Goal: Task Accomplishment & Management: Manage account settings

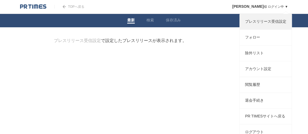
click at [268, 25] on link "プレスリリース受信設定" at bounding box center [266, 22] width 52 height 16
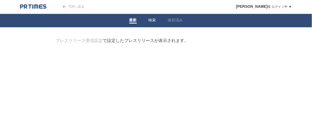
click at [154, 21] on link "検索" at bounding box center [152, 21] width 8 height 6
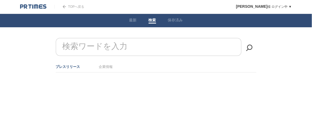
click at [99, 38] on form "検索ワードを入力" at bounding box center [156, 38] width 200 height 0
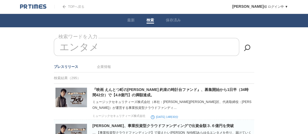
type input "エンタメ"
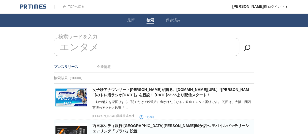
click at [64, 7] on img at bounding box center [64, 6] width 3 height 3
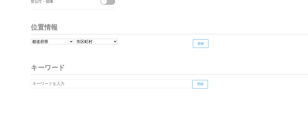
scroll to position [2103, 0]
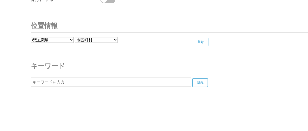
click at [130, 78] on input "text" at bounding box center [111, 81] width 161 height 9
type input "資金調達"
click at [192, 78] on input "登録" at bounding box center [200, 82] width 16 height 9
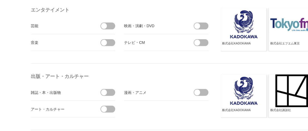
scroll to position [424, 0]
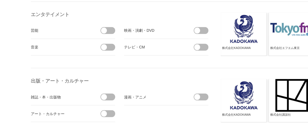
click at [105, 29] on span at bounding box center [104, 30] width 6 height 6
click at [0, 0] on input "checkbox" at bounding box center [0, 0] width 0 height 0
click at [106, 50] on li "音楽" at bounding box center [73, 47] width 84 height 17
click at [106, 46] on span at bounding box center [104, 47] width 6 height 6
click at [0, 0] on input "checkbox" at bounding box center [0, 0] width 0 height 0
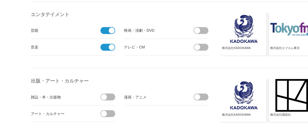
click at [158, 47] on div "テレビ・CM" at bounding box center [154, 46] width 60 height 7
click at [202, 45] on span at bounding box center [202, 46] width 11 height 7
click at [0, 0] on input "checkbox" at bounding box center [0, 0] width 0 height 0
click at [200, 31] on span at bounding box center [202, 30] width 11 height 7
click at [0, 0] on input "checkbox" at bounding box center [0, 0] width 0 height 0
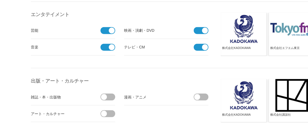
click at [197, 95] on span at bounding box center [197, 97] width 6 height 6
click at [0, 0] on input "checkbox" at bounding box center [0, 0] width 0 height 0
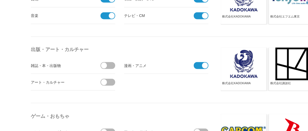
click at [104, 81] on span at bounding box center [104, 82] width 6 height 6
click at [0, 0] on input "checkbox" at bounding box center [0, 0] width 0 height 0
click at [106, 62] on span at bounding box center [104, 65] width 6 height 6
click at [0, 0] on input "checkbox" at bounding box center [0, 0] width 0 height 0
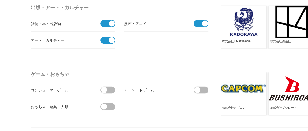
click at [107, 86] on span at bounding box center [109, 89] width 11 height 7
click at [0, 0] on input "checkbox" at bounding box center [0, 0] width 0 height 0
click at [106, 108] on span at bounding box center [109, 106] width 11 height 7
click at [0, 0] on input "checkbox" at bounding box center [0, 0] width 0 height 0
click at [196, 87] on span at bounding box center [197, 90] width 6 height 6
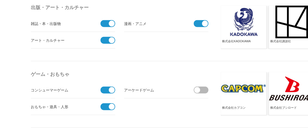
click at [0, 0] on input "checkbox" at bounding box center [0, 0] width 0 height 0
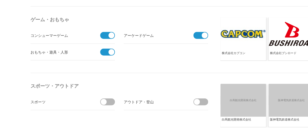
scroll to position [590, 0]
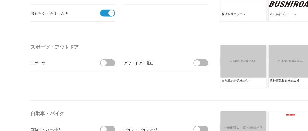
click at [108, 61] on span at bounding box center [109, 62] width 11 height 7
click at [0, 0] on input "checkbox" at bounding box center [0, 0] width 0 height 0
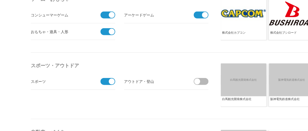
scroll to position [538, 0]
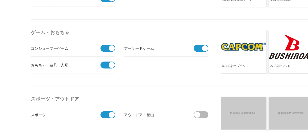
click at [105, 115] on span at bounding box center [106, 114] width 11 height 7
click at [0, 0] on input "受信しない" at bounding box center [0, 0] width 0 height 0
click at [103, 64] on span at bounding box center [106, 64] width 11 height 7
click at [0, 0] on input "受信しない" at bounding box center [0, 0] width 0 height 0
click at [106, 45] on span at bounding box center [106, 48] width 11 height 7
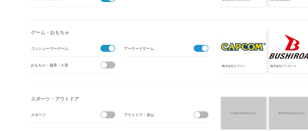
click at [0, 0] on input "受信しない" at bounding box center [0, 0] width 0 height 0
click at [200, 48] on span at bounding box center [199, 48] width 11 height 7
click at [0, 0] on input "受信しない" at bounding box center [0, 0] width 0 height 0
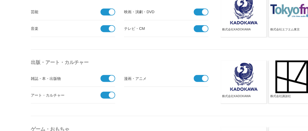
scroll to position [428, 0]
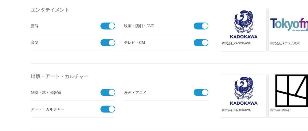
click at [107, 91] on span at bounding box center [106, 91] width 11 height 7
click at [0, 0] on input "受信しない" at bounding box center [0, 0] width 0 height 0
click at [105, 106] on span at bounding box center [106, 108] width 11 height 7
click at [0, 0] on input "受信しない" at bounding box center [0, 0] width 0 height 0
click at [108, 42] on span at bounding box center [106, 42] width 11 height 7
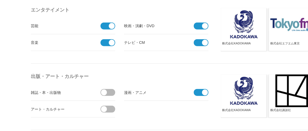
click at [0, 0] on input "受信しない" at bounding box center [0, 0] width 0 height 0
click at [107, 17] on li "芸能 受信しない" at bounding box center [73, 25] width 84 height 17
click at [108, 25] on span at bounding box center [106, 25] width 11 height 7
click at [0, 0] on input "受信しない" at bounding box center [0, 0] width 0 height 0
click at [204, 25] on span at bounding box center [205, 26] width 6 height 6
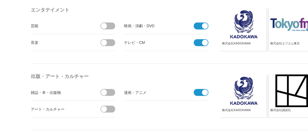
click at [0, 0] on input "受信しない" at bounding box center [0, 0] width 0 height 0
click at [198, 41] on span at bounding box center [199, 42] width 11 height 7
click at [0, 0] on input "受信しない" at bounding box center [0, 0] width 0 height 0
click at [196, 90] on span at bounding box center [199, 91] width 11 height 7
click at [0, 0] on input "受信しない" at bounding box center [0, 0] width 0 height 0
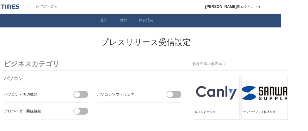
scroll to position [0, 0]
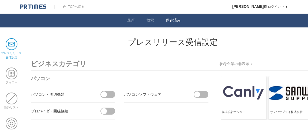
click at [170, 22] on link "保存済み" at bounding box center [173, 21] width 15 height 6
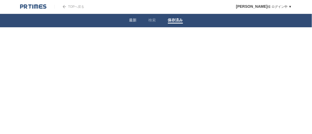
click at [134, 22] on link "最新" at bounding box center [133, 21] width 8 height 6
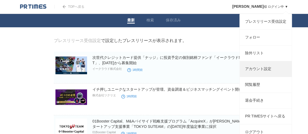
click at [256, 72] on link "アカウント設定" at bounding box center [266, 69] width 52 height 16
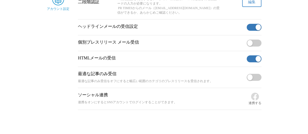
scroll to position [110, 0]
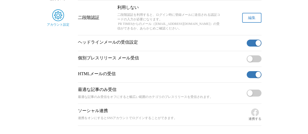
click at [250, 62] on span "button" at bounding box center [249, 59] width 5 height 6
click at [250, 62] on button "button" at bounding box center [254, 58] width 15 height 7
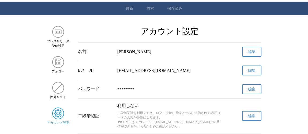
scroll to position [0, 0]
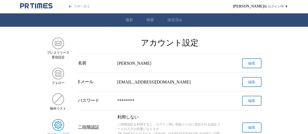
click at [131, 21] on link "最新" at bounding box center [130, 20] width 8 height 5
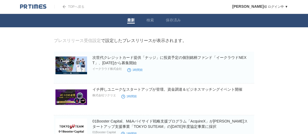
click at [39, 7] on img at bounding box center [33, 6] width 26 height 5
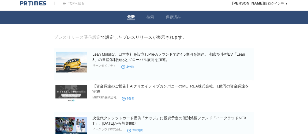
scroll to position [3, 0]
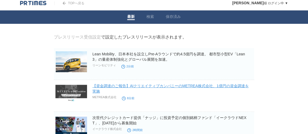
click at [122, 88] on link "【資金調達のご報告】AIクリエイティブカンパニーのMETREA株式会社、1億円の資金調達を実施" at bounding box center [170, 89] width 156 height 10
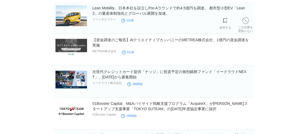
scroll to position [50, 0]
